Goal: Information Seeking & Learning: Learn about a topic

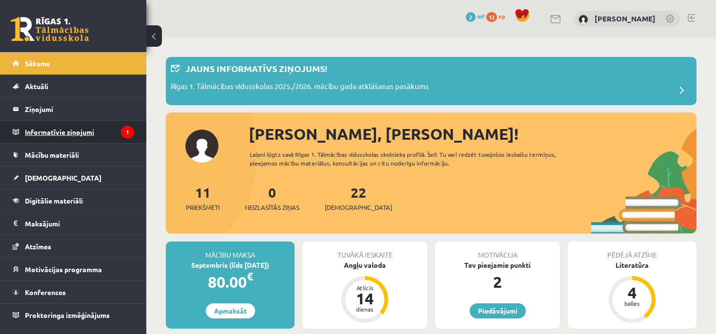
click at [85, 130] on legend "Informatīvie ziņojumi 1" at bounding box center [79, 132] width 109 height 22
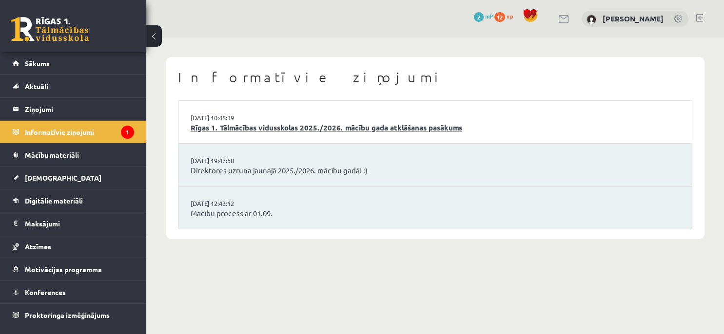
click at [311, 128] on link "Rīgas 1. Tālmācības vidusskolas 2025./2026. mācību gada atklāšanas pasākums" at bounding box center [435, 127] width 489 height 11
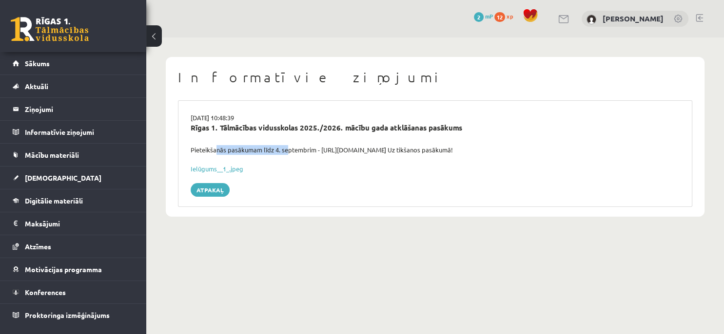
drag, startPoint x: 228, startPoint y: 153, endPoint x: 301, endPoint y: 151, distance: 72.7
click at [290, 153] on div "Pieteikšanās pasākumam līdz 4. septembrim - [URL][DOMAIN_NAME] Uz tikšanos pasā…" at bounding box center [435, 150] width 504 height 10
click at [315, 147] on div "Pieteikšanās pasākumam līdz 4. septembrim - [URL][DOMAIN_NAME] Uz tikšanos pasā…" at bounding box center [435, 150] width 504 height 10
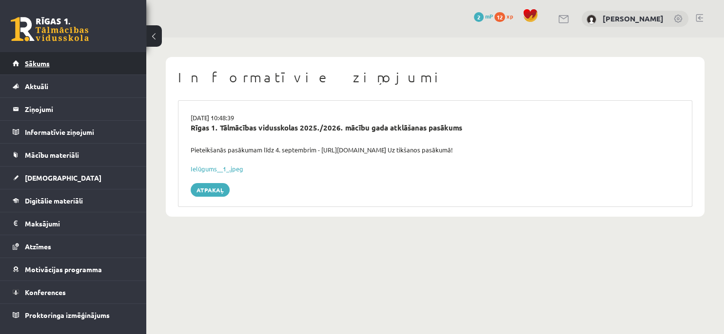
click at [94, 68] on link "Sākums" at bounding box center [73, 63] width 121 height 22
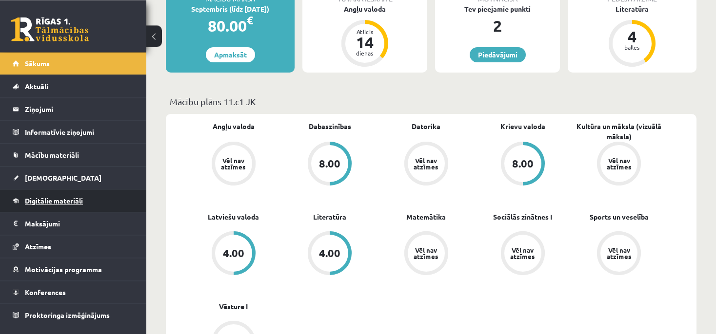
scroll to position [206, 0]
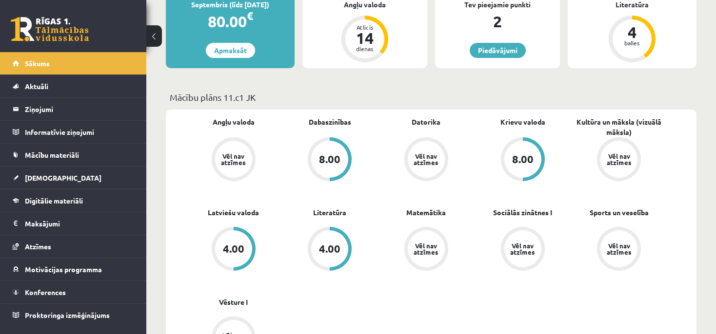
click at [425, 164] on div "Vēl nav atzīmes" at bounding box center [425, 159] width 27 height 13
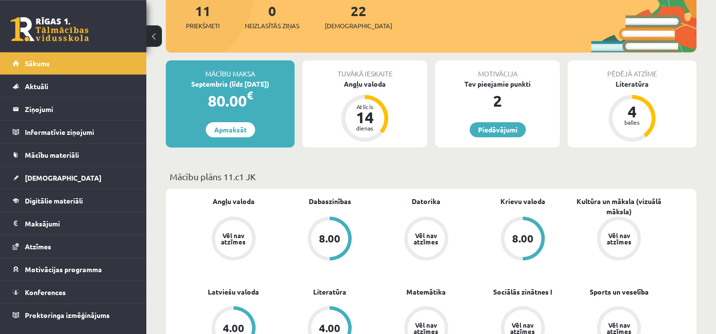
scroll to position [120, 0]
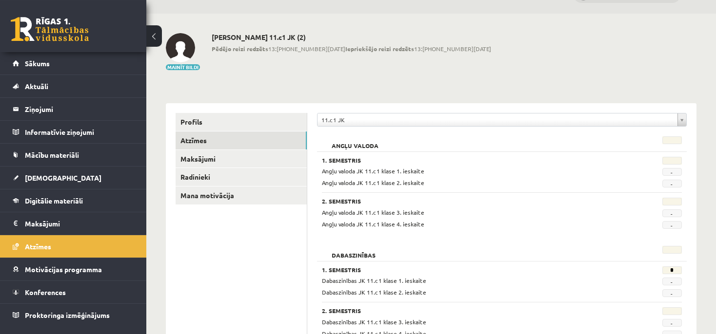
scroll to position [68, 0]
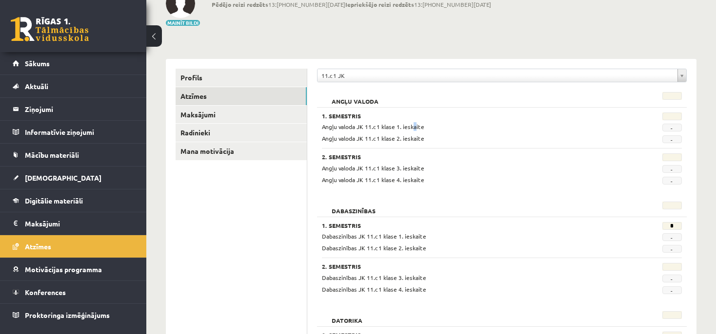
click at [414, 126] on span "Angļu valoda JK 11.c1 klase 1. ieskaite" at bounding box center [373, 127] width 102 height 8
click at [452, 137] on div "Angļu valoda JK 11.c1 klase 2. ieskaite" at bounding box center [470, 138] width 312 height 9
drag, startPoint x: 394, startPoint y: 141, endPoint x: 403, endPoint y: 140, distance: 8.3
click at [402, 140] on span "Angļu valoda JK 11.c1 klase 2. ieskaite" at bounding box center [373, 139] width 102 height 8
click at [443, 149] on div "2. Semestris Angļu valoda JK 11.c1 klase 3. ieskaite - Angļu valoda JK 11.c1 kl…" at bounding box center [502, 166] width 360 height 36
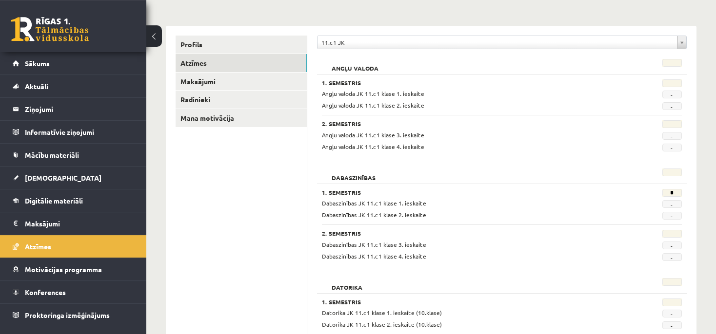
scroll to position [103, 0]
click at [682, 36] on body "eSkola - R1TV.lv 0 Dāvanas 2 mP 12 xp Fjodors Andrejevs Sākums Aktuāli Kā mācīt…" at bounding box center [358, 64] width 716 height 334
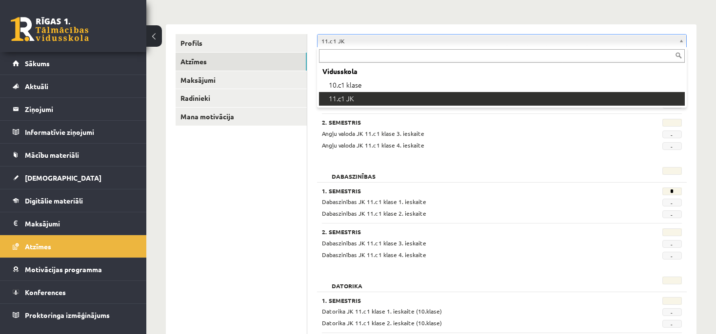
click at [684, 36] on body "eSkola - R1TV.lv 0 Dāvanas 2 mP 12 xp Fjodors Andrejevs Sākums Aktuāli Kā mācīt…" at bounding box center [358, 64] width 716 height 334
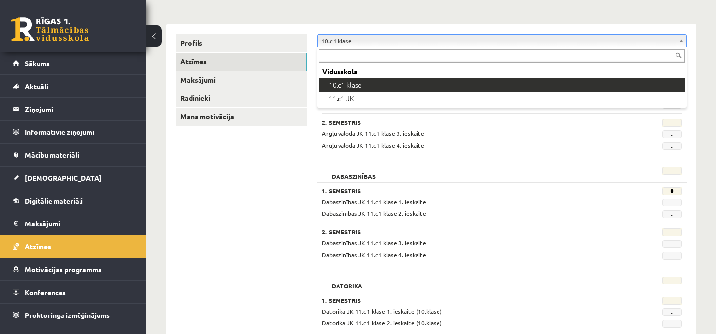
click at [487, 37] on body "eSkola - R1TV.lv 0 Dāvanas 2 mP 12 xp Fjodors Andrejevs Sākums Aktuāli Kā mācīt…" at bounding box center [358, 64] width 716 height 334
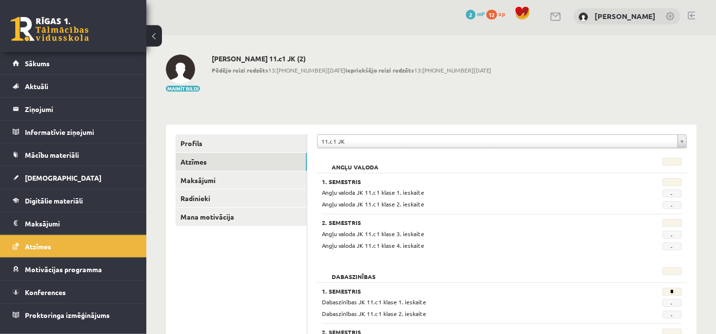
scroll to position [0, 0]
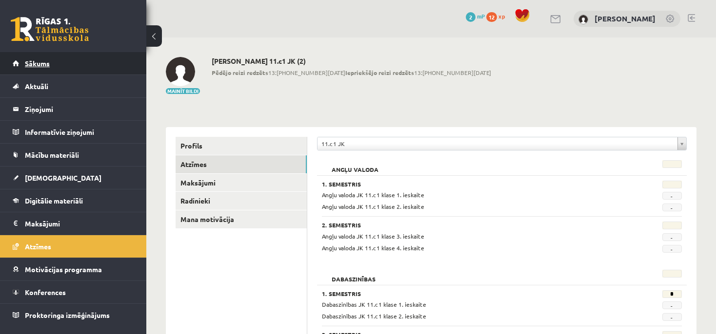
click at [52, 71] on link "Sākums" at bounding box center [73, 63] width 121 height 22
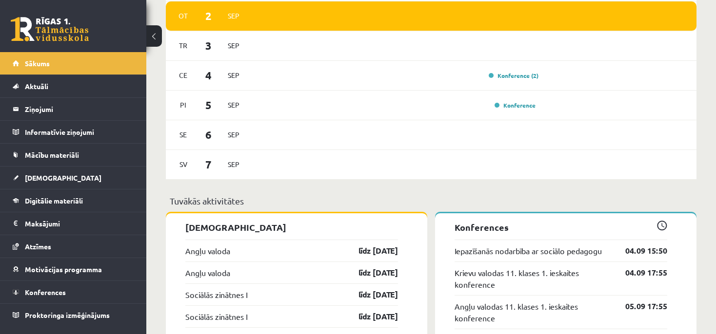
scroll to position [755, 0]
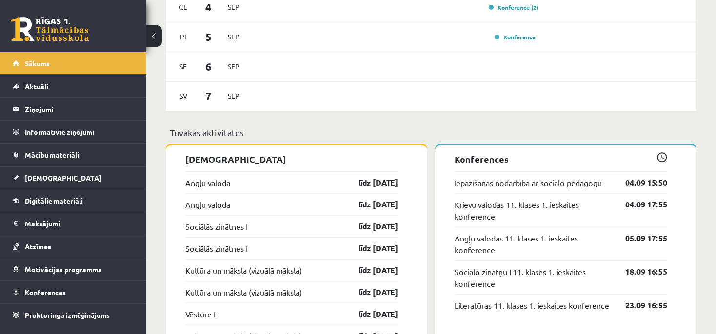
click at [284, 186] on div "Angļu valoda līdz 15.09.25" at bounding box center [291, 183] width 213 height 22
click at [223, 178] on link "Angļu valoda" at bounding box center [207, 183] width 45 height 12
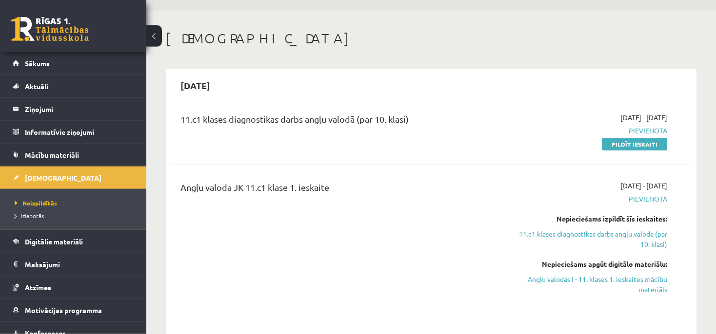
scroll to position [51, 0]
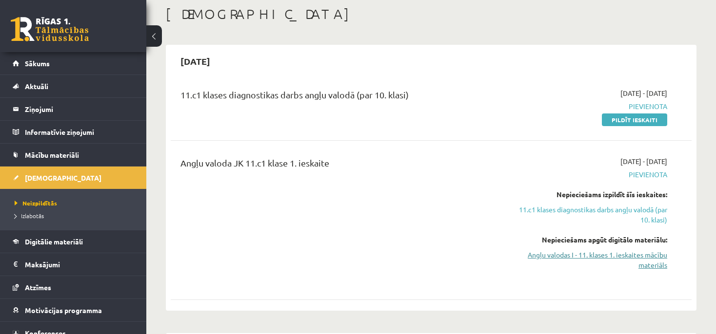
click at [637, 261] on link "Angļu valodas I - 11. klases 1. ieskaites mācību materiāls" at bounding box center [590, 260] width 153 height 20
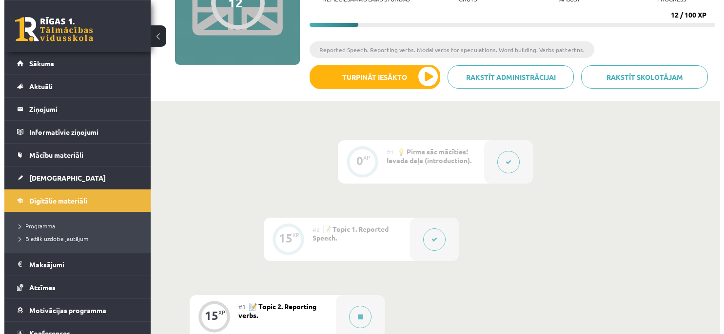
scroll to position [206, 0]
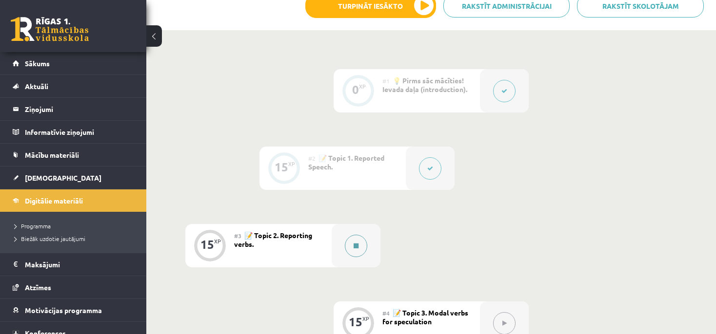
click at [357, 249] on button at bounding box center [356, 246] width 22 height 22
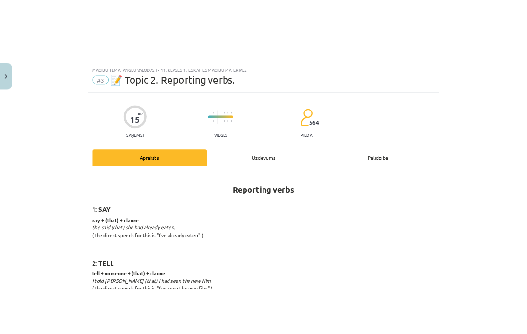
scroll to position [89, 0]
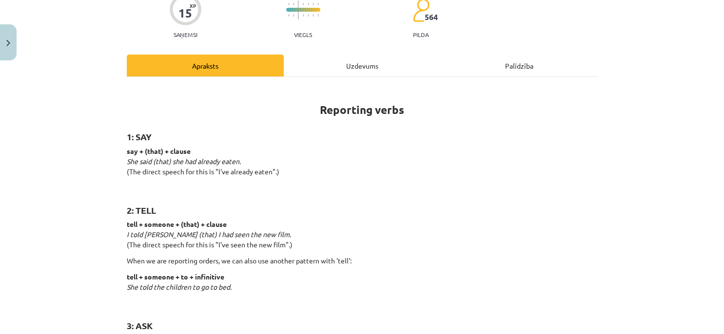
click at [349, 234] on p "tell + someone + (that) + clause I told [PERSON_NAME] (that) I had seen the new…" at bounding box center [362, 234] width 471 height 31
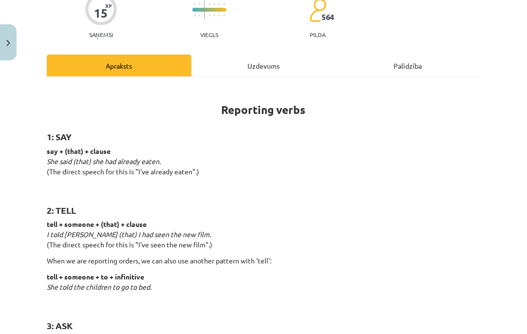
click at [102, 151] on strong "say + (that) + clause" at bounding box center [79, 151] width 64 height 9
copy strong "say + (that) +"
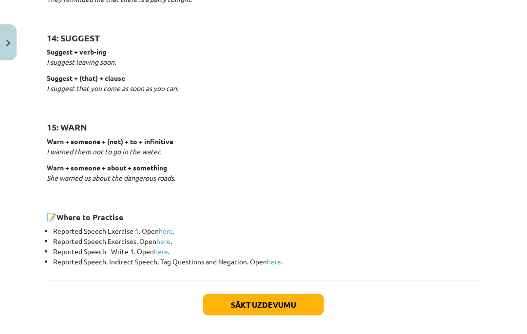
scroll to position [1511, 0]
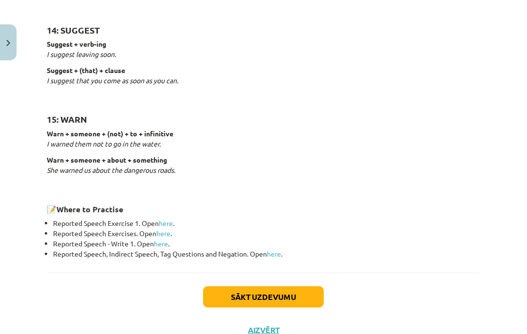
click at [167, 226] on li "Reported Speech Exercise 1. Open here ." at bounding box center [267, 223] width 428 height 10
click at [167, 232] on link "here" at bounding box center [163, 233] width 14 height 9
